Goal: Check status

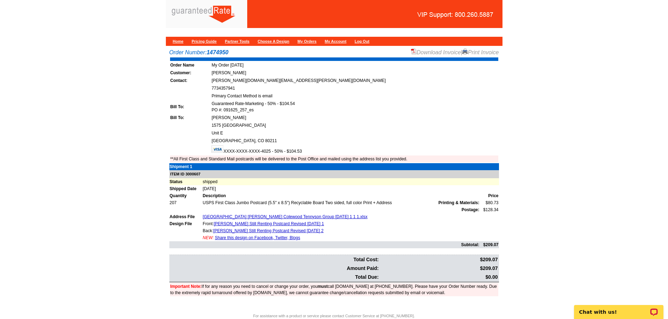
drag, startPoint x: 198, startPoint y: 177, endPoint x: 240, endPoint y: 190, distance: 43.7
click at [240, 190] on tbody "Shipment 1 ITEM ID 3000607 Status shipped Shipped Date [DATE] Quantity Descript…" at bounding box center [334, 205] width 330 height 85
click at [239, 176] on td "ITEM ID 3000607" at bounding box center [334, 174] width 330 height 8
click at [258, 183] on td "shipped" at bounding box center [350, 181] width 296 height 7
click at [265, 181] on td "shipped" at bounding box center [350, 181] width 296 height 7
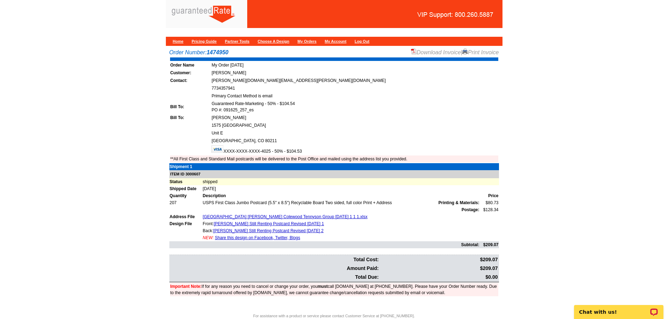
click at [265, 181] on td "shipped" at bounding box center [350, 181] width 296 height 7
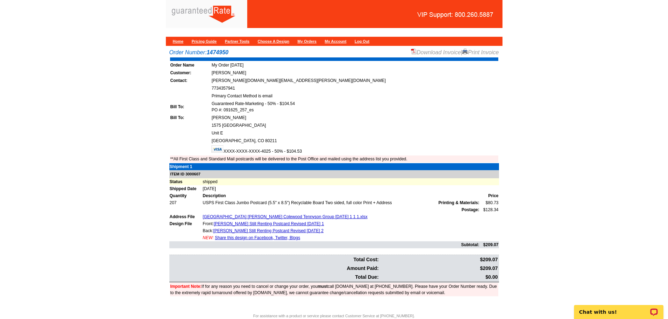
click at [265, 181] on td "shipped" at bounding box center [350, 181] width 296 height 7
click at [515, 140] on main "Order Number: 1474950 Download Invoice | Print Invoice Order Name My Order [DAT…" at bounding box center [334, 179] width 668 height 269
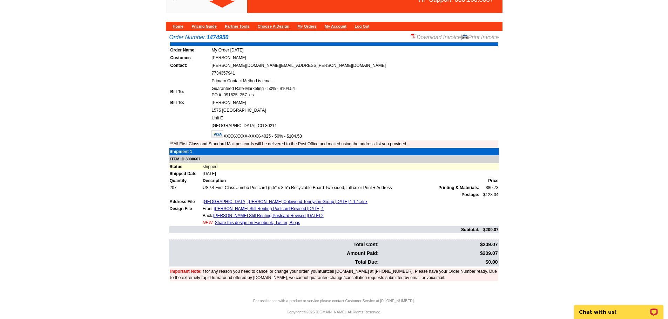
scroll to position [22, 0]
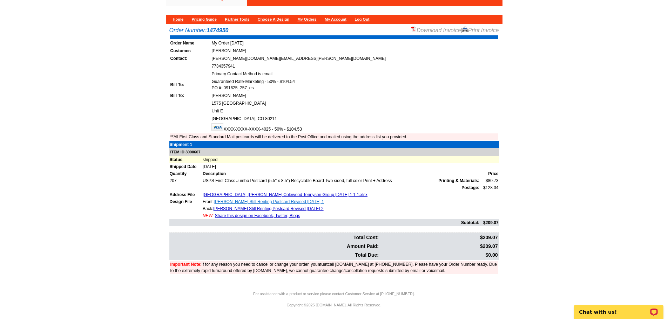
click at [228, 203] on link "[PERSON_NAME] Still Renting Postcard Revised [DATE] 1" at bounding box center [269, 201] width 110 height 5
click at [226, 208] on link "[PERSON_NAME] Still Renting Postcard Revised [DATE] 2" at bounding box center [268, 209] width 110 height 5
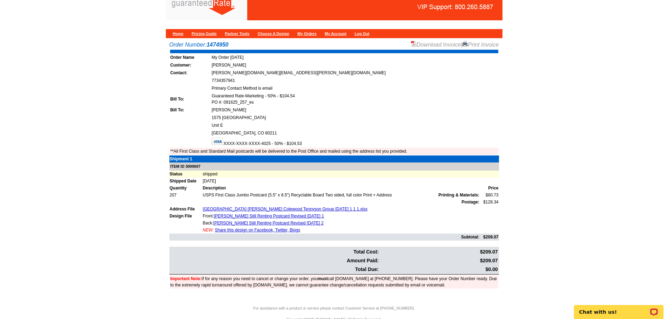
scroll to position [0, 0]
